Goal: Find specific page/section: Find specific page/section

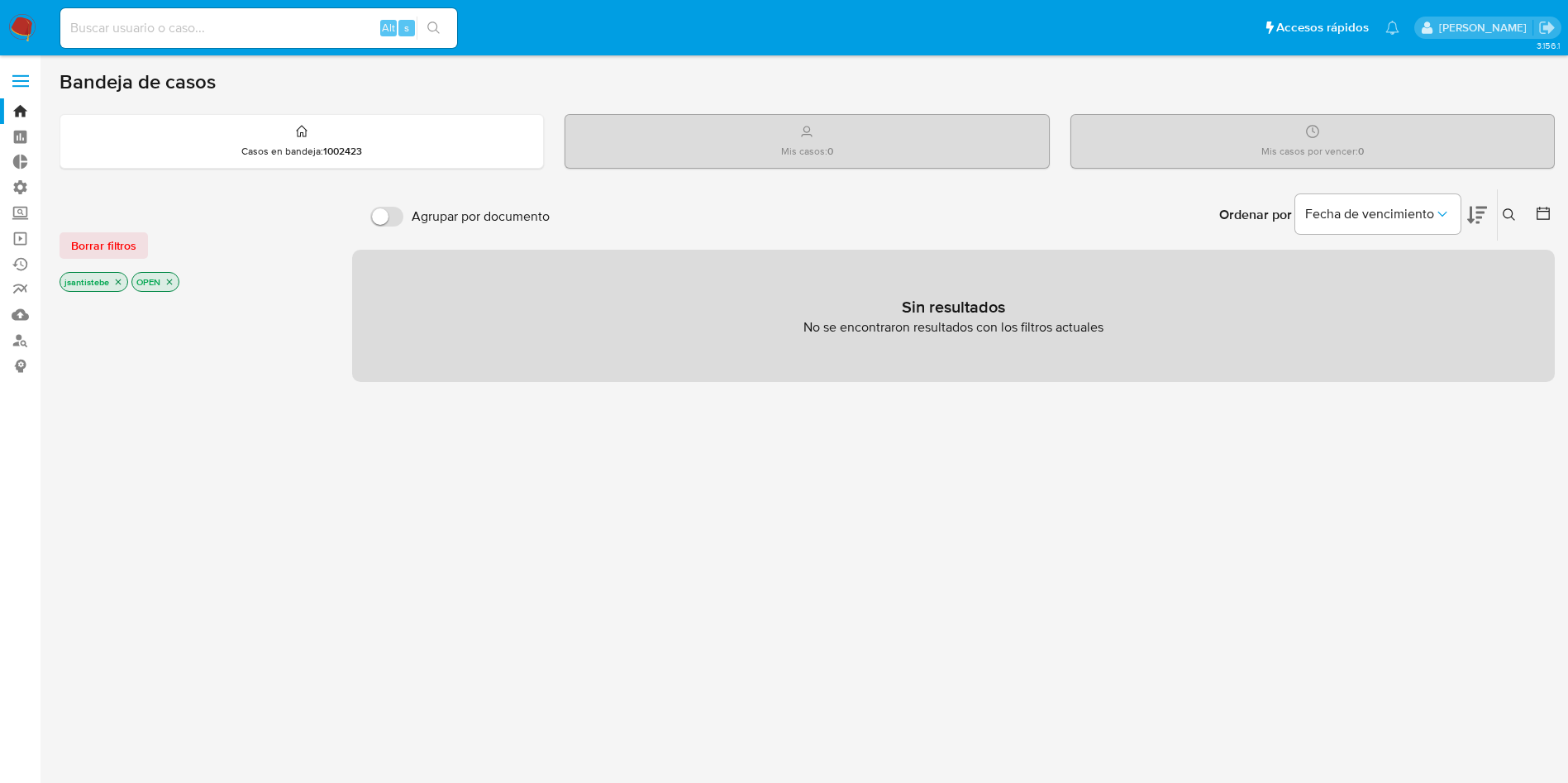
click at [11, 77] on label at bounding box center [20, 81] width 41 height 35
click at [0, 0] on input "checkbox" at bounding box center [0, 0] width 0 height 0
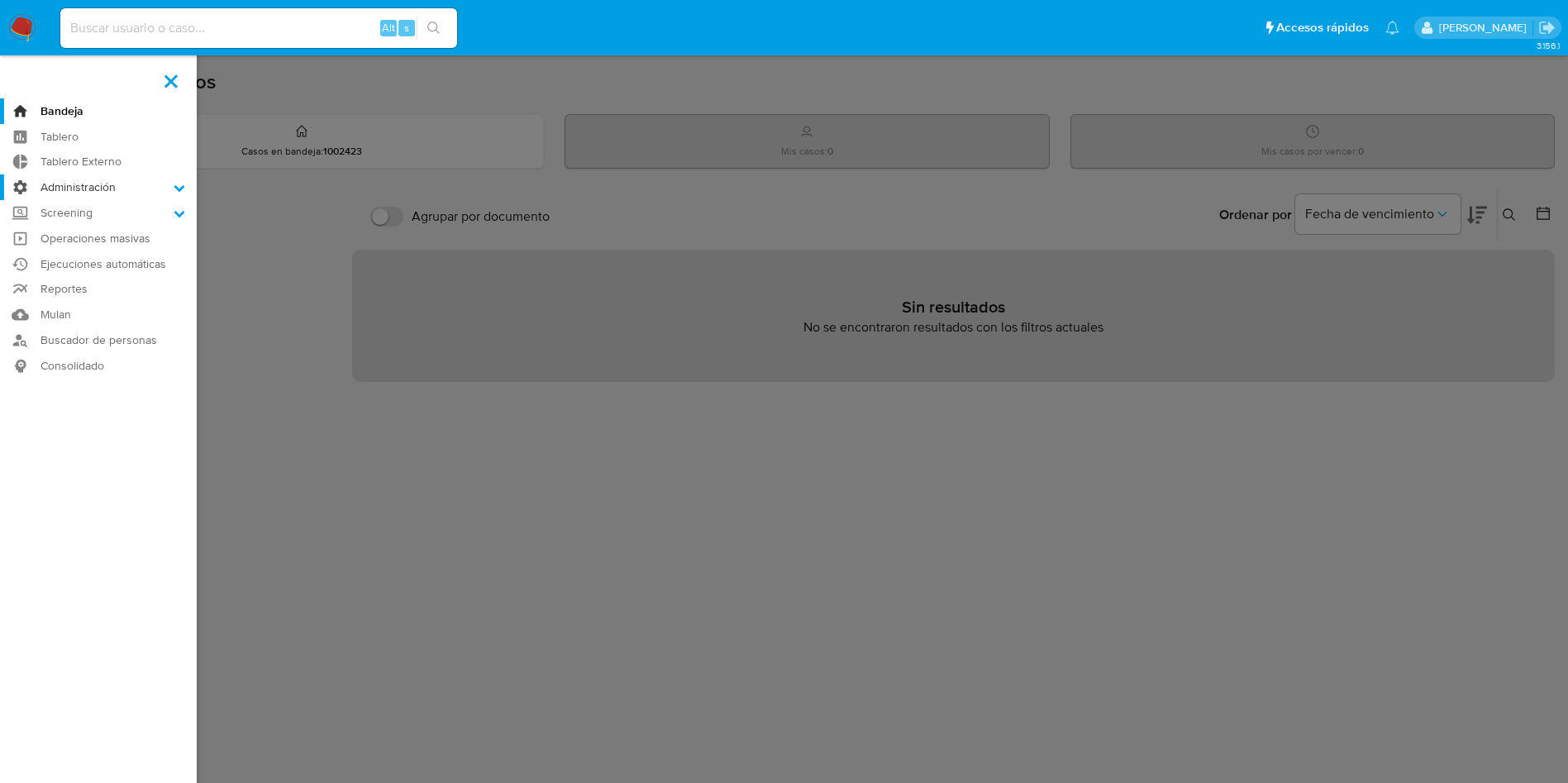
click at [111, 190] on label "Administración" at bounding box center [98, 186] width 197 height 25
click at [0, 0] on input "Administración" at bounding box center [0, 0] width 0 height 0
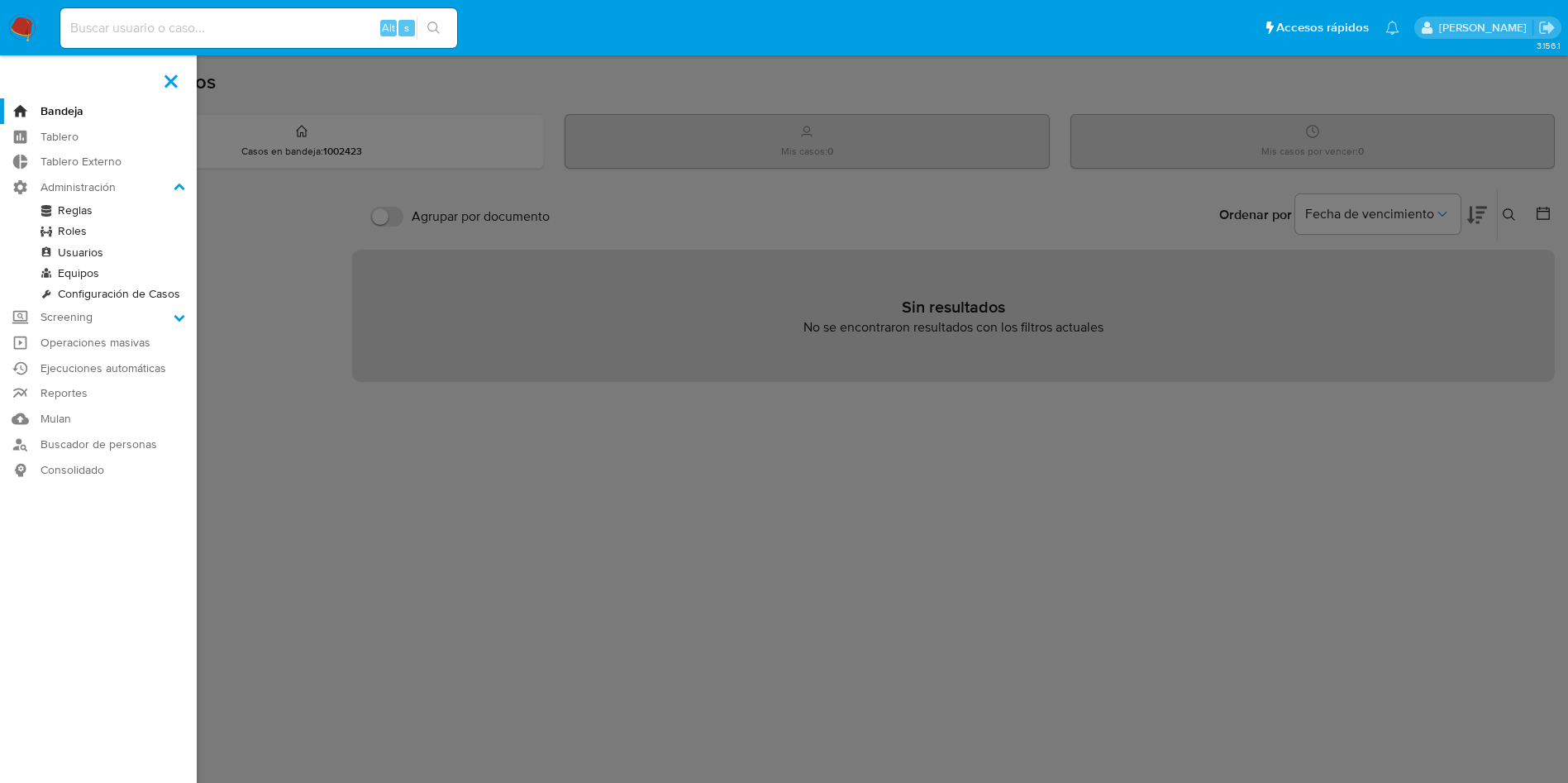
click at [75, 215] on link "Reglas" at bounding box center [98, 211] width 197 height 21
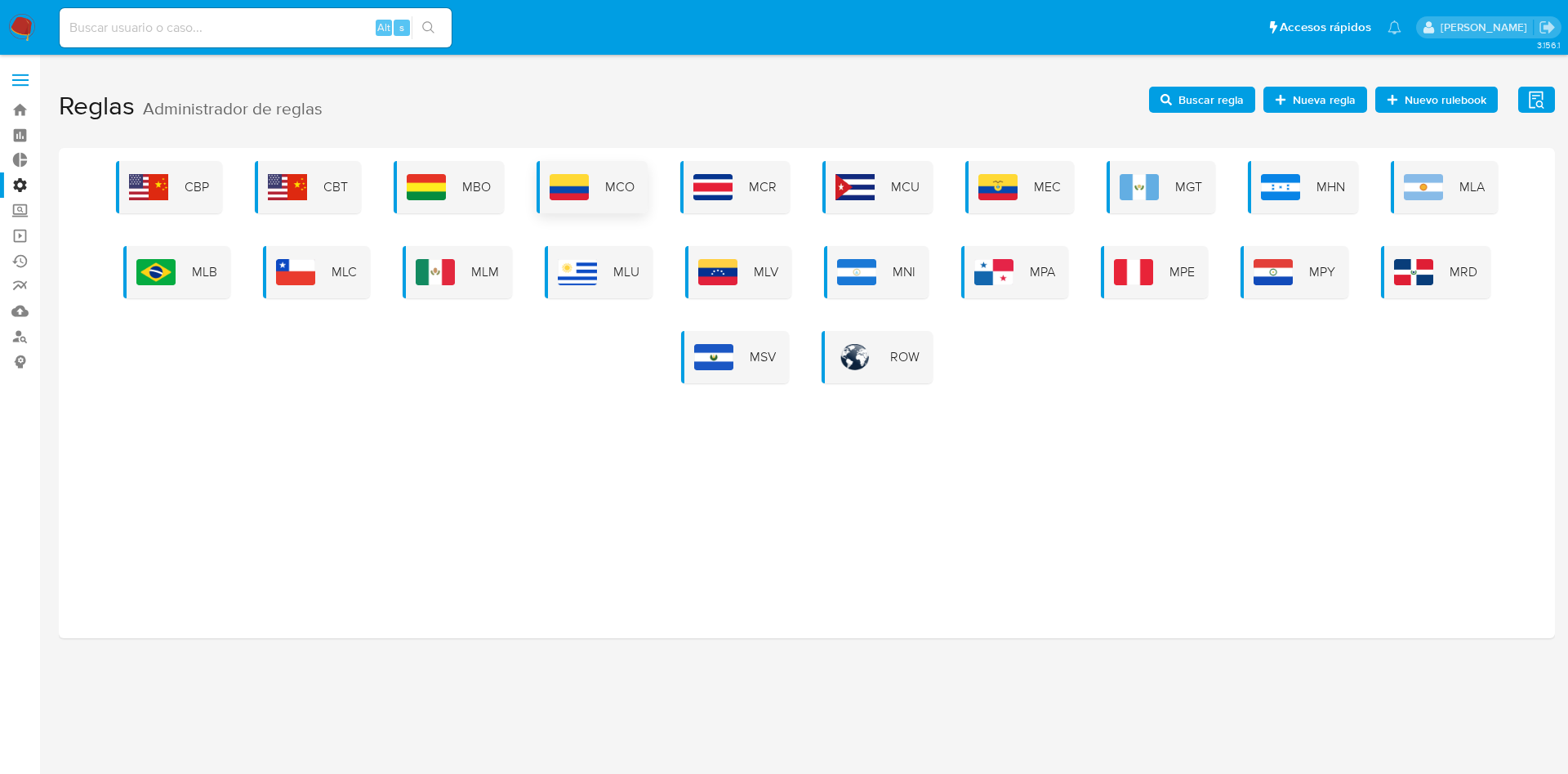
click at [628, 180] on span "MCO" at bounding box center [620, 187] width 30 height 18
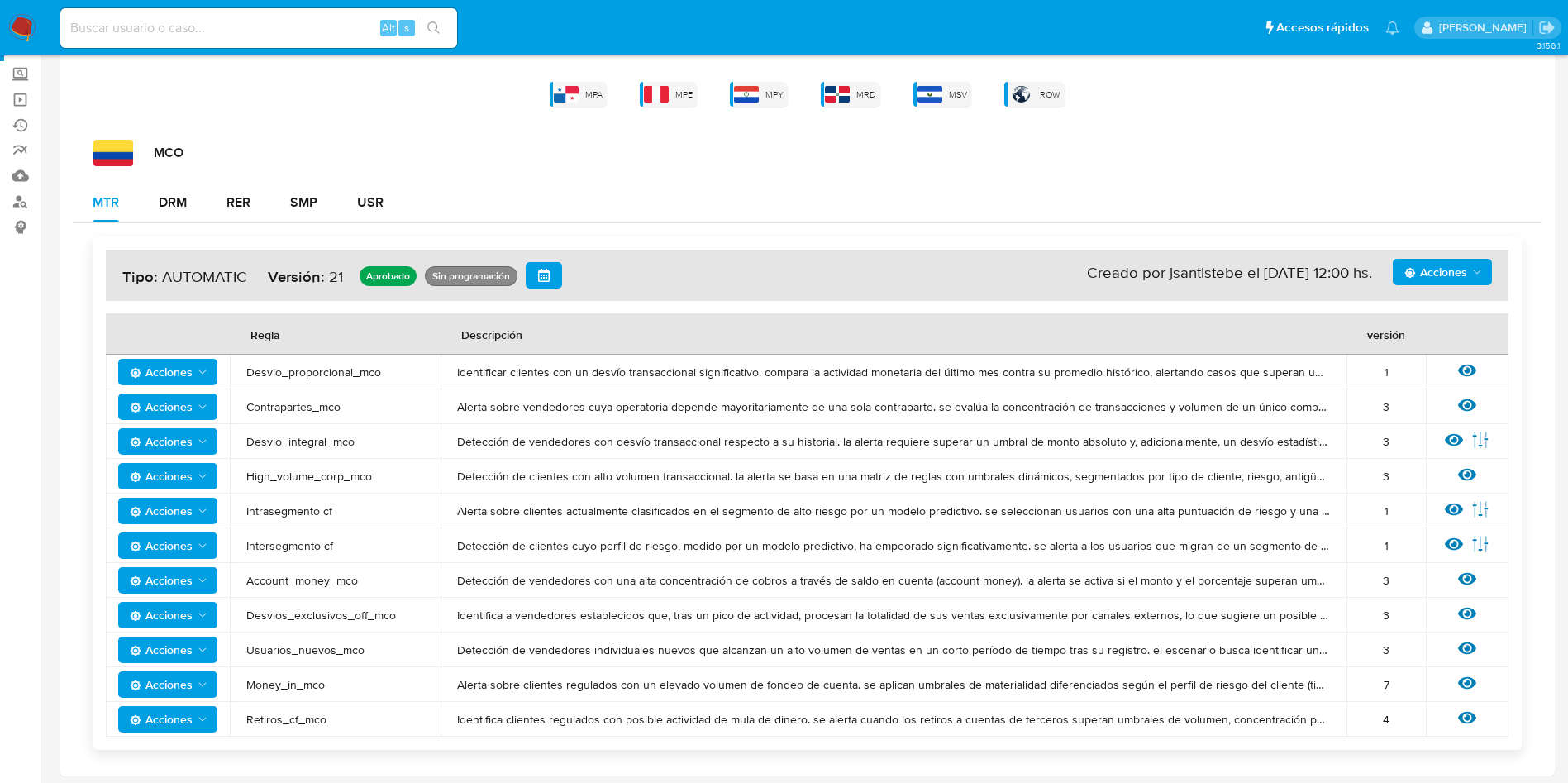
scroll to position [143, 0]
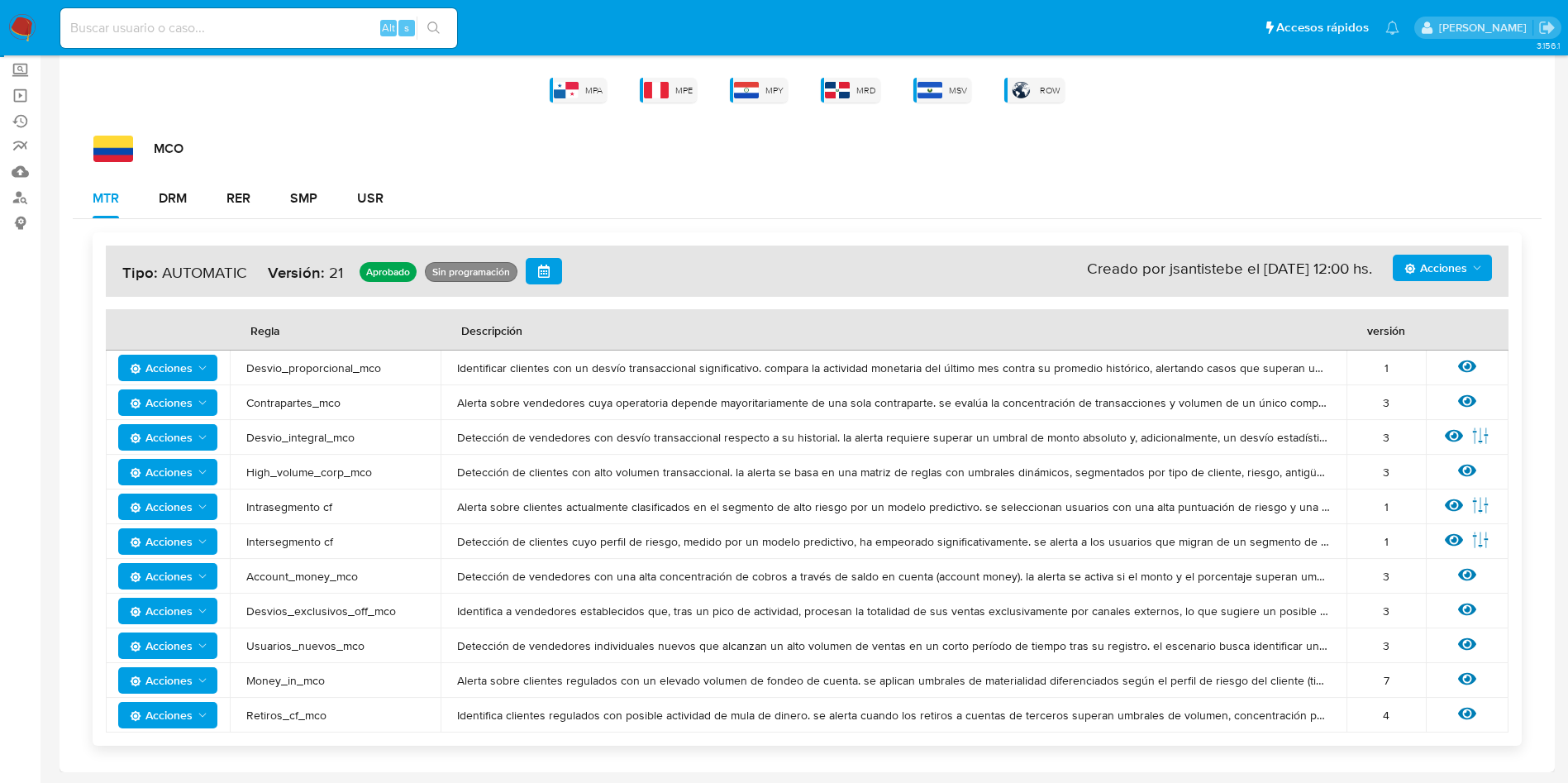
drag, startPoint x: 403, startPoint y: 614, endPoint x: 234, endPoint y: 620, distance: 169.1
click at [234, 620] on td "Desvios_exclusivos_off_mco" at bounding box center [335, 611] width 211 height 35
click at [268, 614] on span "Desvios_exclusivos_off_mco" at bounding box center [335, 611] width 178 height 15
click at [292, 597] on td "Desvios_exclusivos_off_mco" at bounding box center [335, 611] width 211 height 35
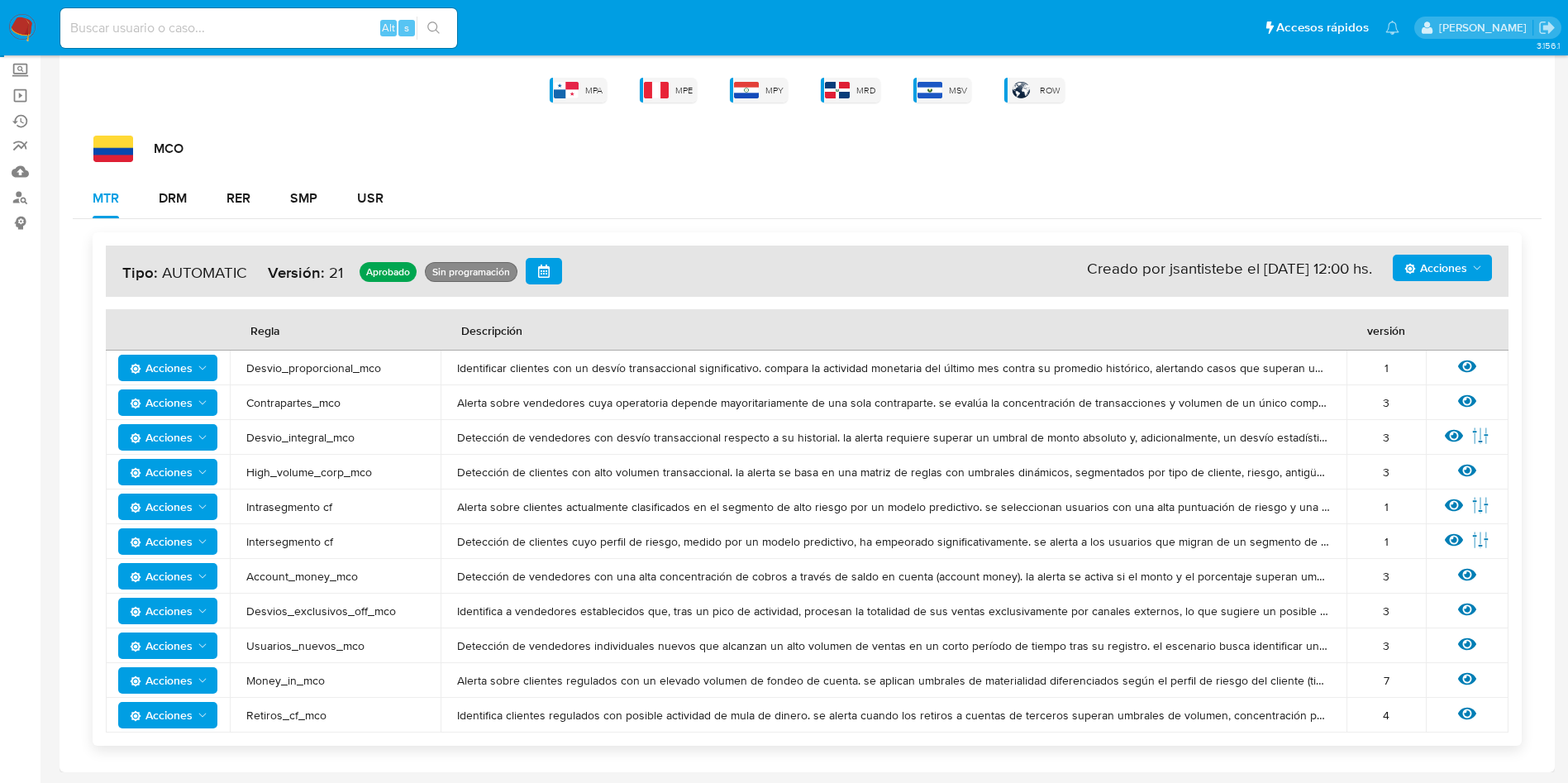
drag, startPoint x: 246, startPoint y: 608, endPoint x: 443, endPoint y: 609, distance: 197.0
click at [443, 609] on tr "Acciones Desvios_exclusivos_off_mco Identifica a vendedores establecidos que, t…" at bounding box center [807, 611] width 1403 height 35
